Goal: Task Accomplishment & Management: Complete application form

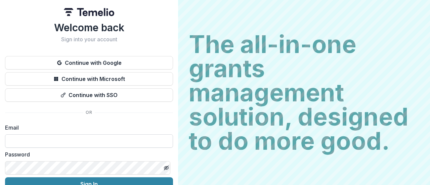
click at [41, 142] on input at bounding box center [89, 140] width 168 height 13
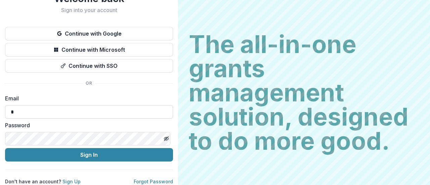
click at [47, 105] on input "*" at bounding box center [89, 111] width 168 height 13
type input "**********"
click at [166, 136] on icon "Toggle password visibility" at bounding box center [166, 138] width 5 height 5
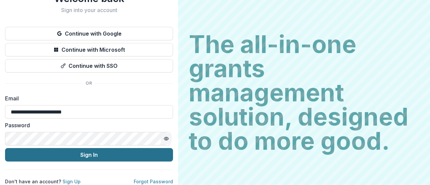
click at [86, 152] on button "Sign In" at bounding box center [89, 154] width 168 height 13
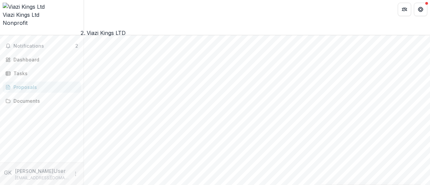
scroll to position [182, 0]
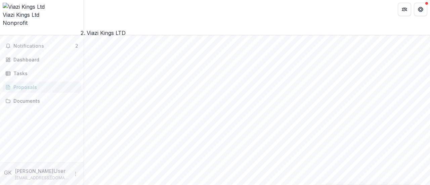
type input "****"
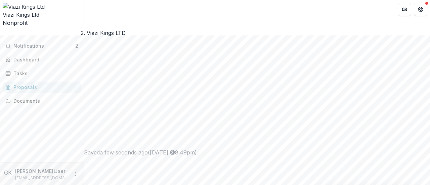
type input "**********"
type input "*****"
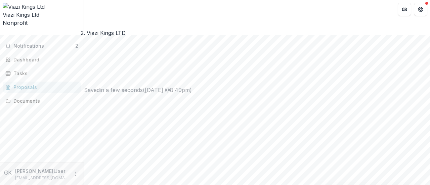
scroll to position [322, 0]
type input "*"
type input "**********"
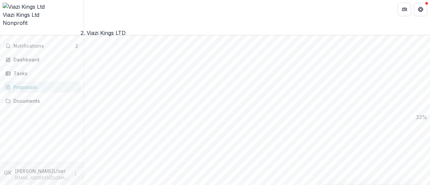
type input "**********"
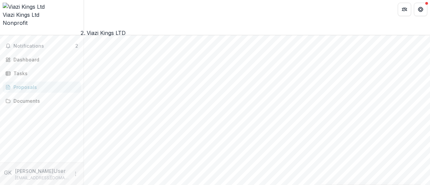
type input "**********"
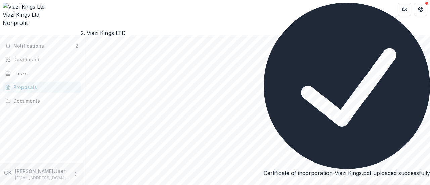
scroll to position [650, 0]
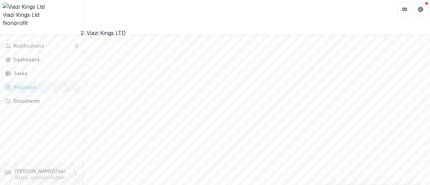
type input "**********"
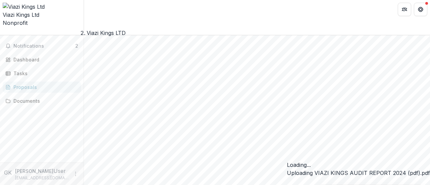
scroll to position [675, 0]
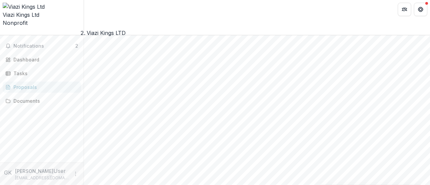
scroll to position [791, 0]
type input "*******"
type input "****"
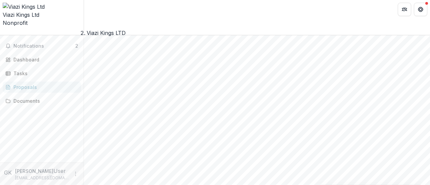
scroll to position [893, 0]
type input "******"
drag, startPoint x: 152, startPoint y: 21, endPoint x: 303, endPoint y: 130, distance: 185.9
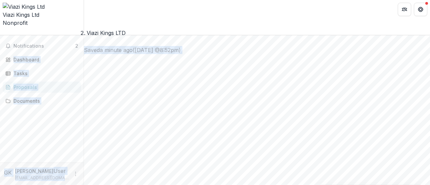
scroll to position [0, 0]
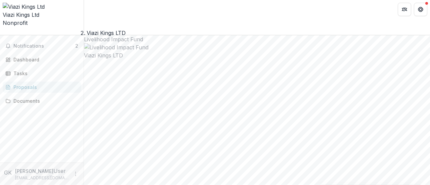
drag, startPoint x: 146, startPoint y: 72, endPoint x: 327, endPoint y: 119, distance: 186.4
drag, startPoint x: 327, startPoint y: 119, endPoint x: 342, endPoint y: 88, distance: 34.5
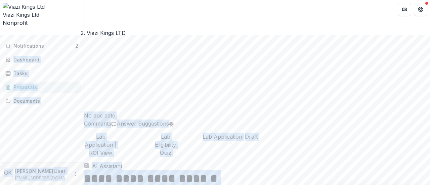
scroll to position [845, 0]
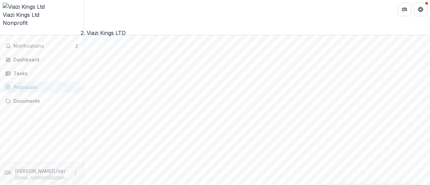
drag, startPoint x: 151, startPoint y: 55, endPoint x: 250, endPoint y: 81, distance: 102.4
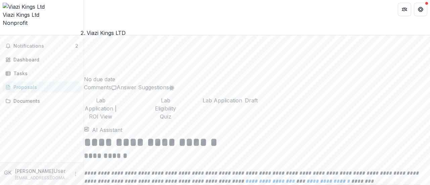
scroll to position [1046, 0]
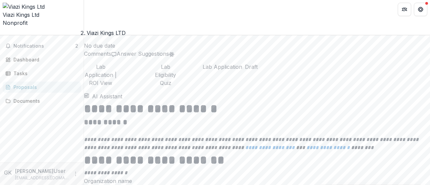
drag, startPoint x: 149, startPoint y: 74, endPoint x: 206, endPoint y: 157, distance: 100.3
copy div "**********"
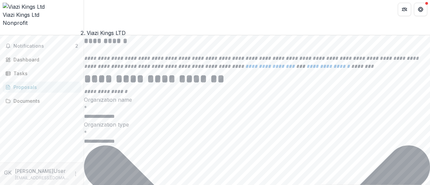
scroll to position [1147, 0]
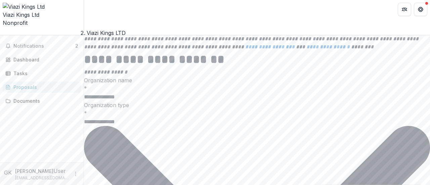
drag, startPoint x: 312, startPoint y: 100, endPoint x: 147, endPoint y: 67, distance: 168.6
copy div "Please describe your model. * Specifically: What is the problem you are solving…"
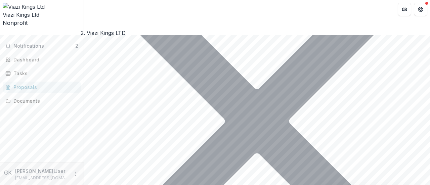
scroll to position [1315, 0]
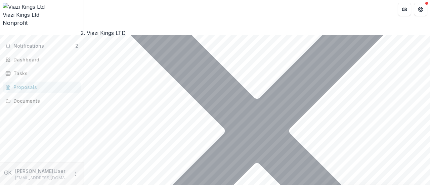
drag, startPoint x: 148, startPoint y: 78, endPoint x: 285, endPoint y: 167, distance: 163.6
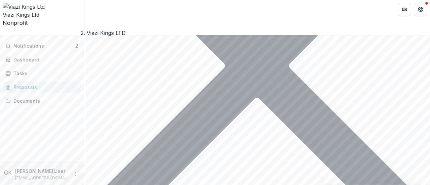
scroll to position [1382, 0]
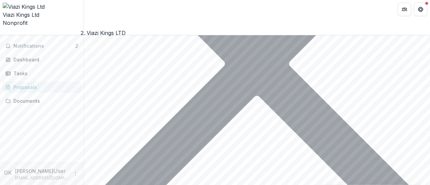
copy div "How many participants has your organization served? * Direct participants are t…"
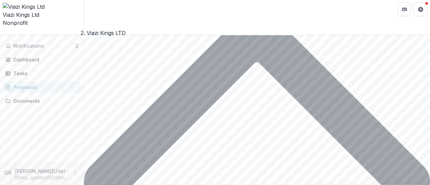
drag, startPoint x: 148, startPoint y: 89, endPoint x: 271, endPoint y: 118, distance: 126.0
copy div "Please describe your impact. * Specifically: for a typical participant in your …"
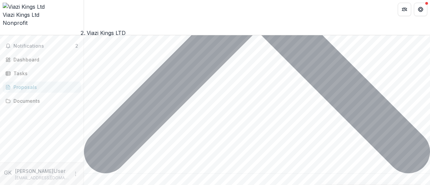
scroll to position [1483, 0]
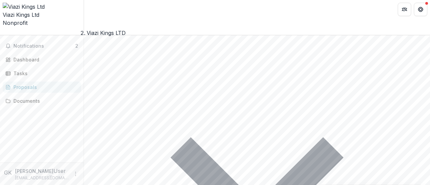
scroll to position [1617, 0]
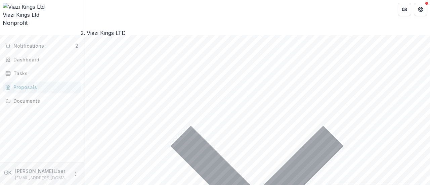
drag, startPoint x: 152, startPoint y: 72, endPoint x: 276, endPoint y: 106, distance: 128.9
copy div "lease describe the monitoring, evaluation, and learning ([PERSON_NAME]) systems…"
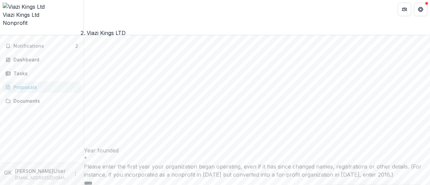
scroll to position [1718, 0]
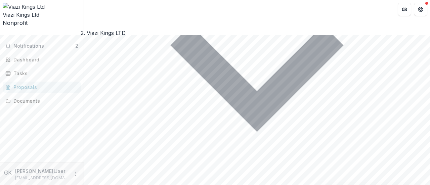
drag, startPoint x: 145, startPoint y: 147, endPoint x: 281, endPoint y: 159, distance: 136.5
copy div "Please upload any reports you have available that showcase your impact. (Do not…"
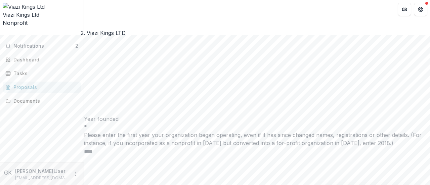
scroll to position [1852, 0]
drag, startPoint x: 150, startPoint y: 73, endPoint x: 344, endPoint y: 114, distance: 198.7
copy div "Please upload any datasets you have that showcase your impact, particularly the…"
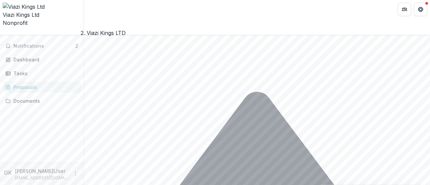
scroll to position [1953, 0]
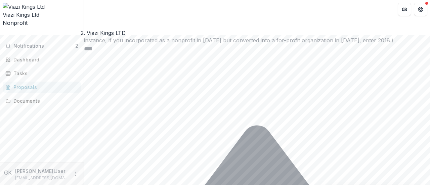
drag, startPoint x: 145, startPoint y: 62, endPoint x: 339, endPoint y: 104, distance: 199.0
copy p "Please share any context our team may need to understand the impact reports or …"
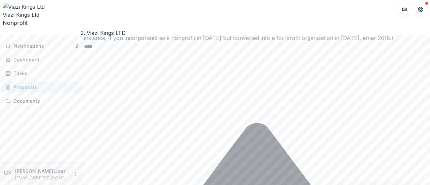
scroll to position [1989, 0]
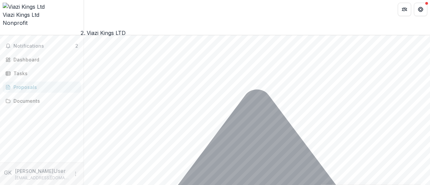
drag, startPoint x: 151, startPoint y: 112, endPoint x: 276, endPoint y: 116, distance: 125.3
drag, startPoint x: 148, startPoint y: 106, endPoint x: 301, endPoint y: 115, distance: 153.0
drag, startPoint x: 275, startPoint y: 113, endPoint x: 269, endPoint y: 116, distance: 6.0
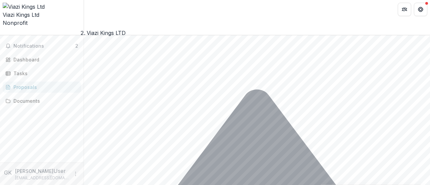
drag, startPoint x: 148, startPoint y: 108, endPoint x: 335, endPoint y: 128, distance: 188.1
copy div "What is your vision for the future of your organization? Where do you hope to b…"
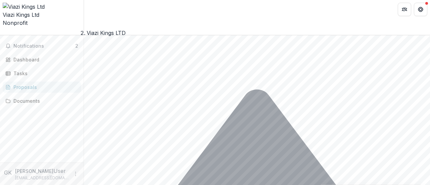
scroll to position [2123, 0]
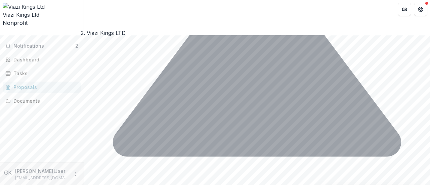
drag, startPoint x: 145, startPoint y: 142, endPoint x: 309, endPoint y: 169, distance: 166.5
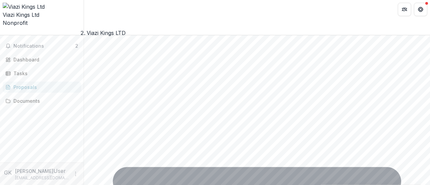
scroll to position [2258, 0]
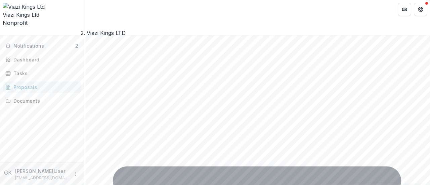
drag, startPoint x: 148, startPoint y: 80, endPoint x: 296, endPoint y: 112, distance: 151.1
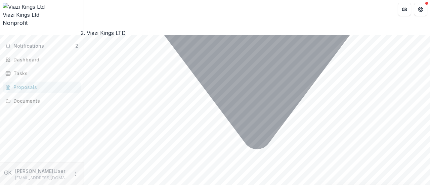
scroll to position [2469, 0]
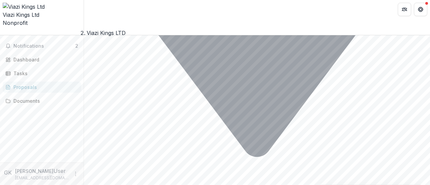
drag, startPoint x: 149, startPoint y: 78, endPoint x: 304, endPoint y: 107, distance: 157.4
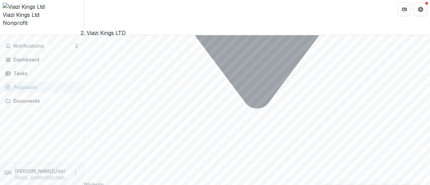
scroll to position [2503, 0]
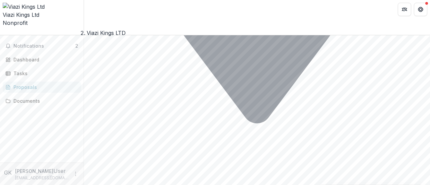
drag, startPoint x: 180, startPoint y: 129, endPoint x: 145, endPoint y: 118, distance: 36.9
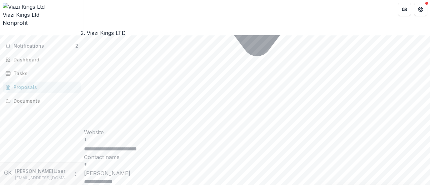
drag, startPoint x: 257, startPoint y: 118, endPoint x: 146, endPoint y: 108, distance: 111.3
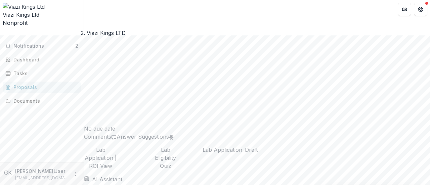
scroll to position [974, 0]
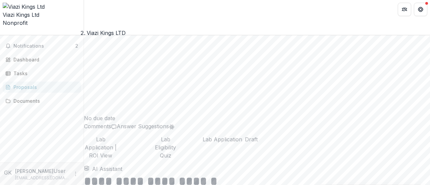
click at [422, 7] on icon "Get Help" at bounding box center [420, 9] width 5 height 5
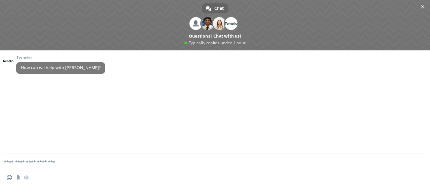
click at [370, 71] on div "[PERSON_NAME] How can we help with [PERSON_NAME]?" at bounding box center [221, 68] width 411 height 26
